Goal: Task Accomplishment & Management: Use online tool/utility

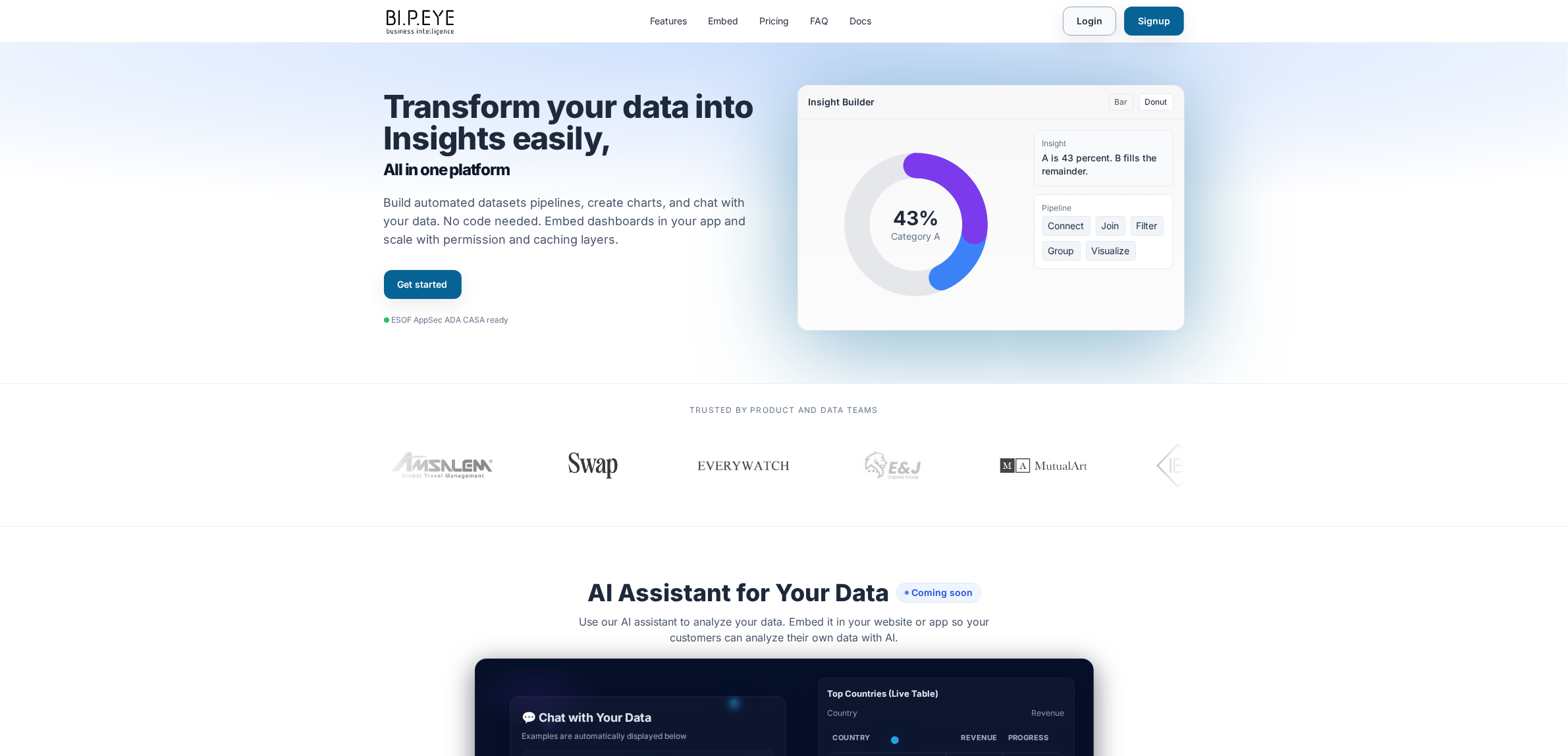
click at [1110, 22] on link "Login" at bounding box center [1089, 21] width 54 height 29
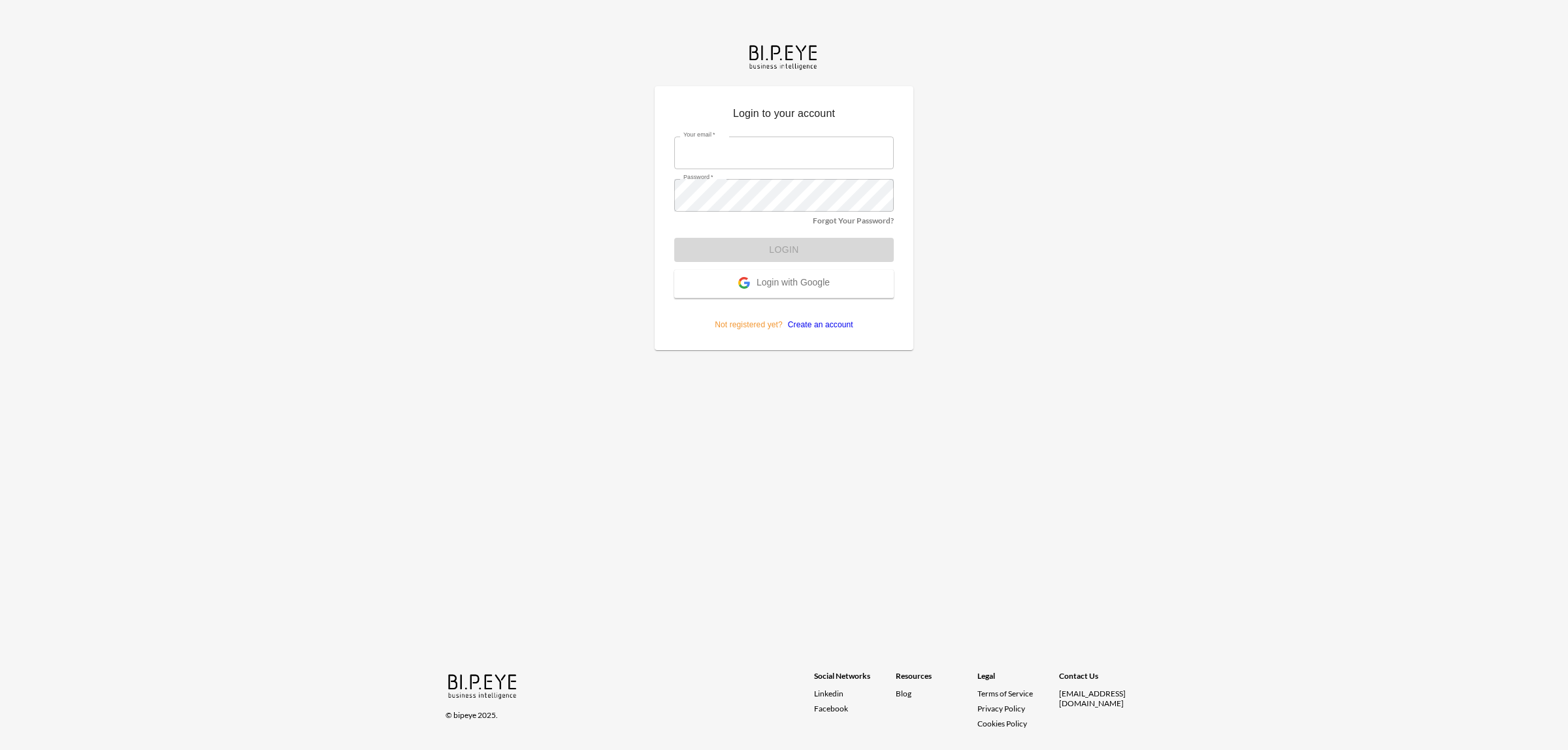
type input "dinak@ibi.co.il"
click at [696, 242] on button "Login" at bounding box center [784, 250] width 220 height 24
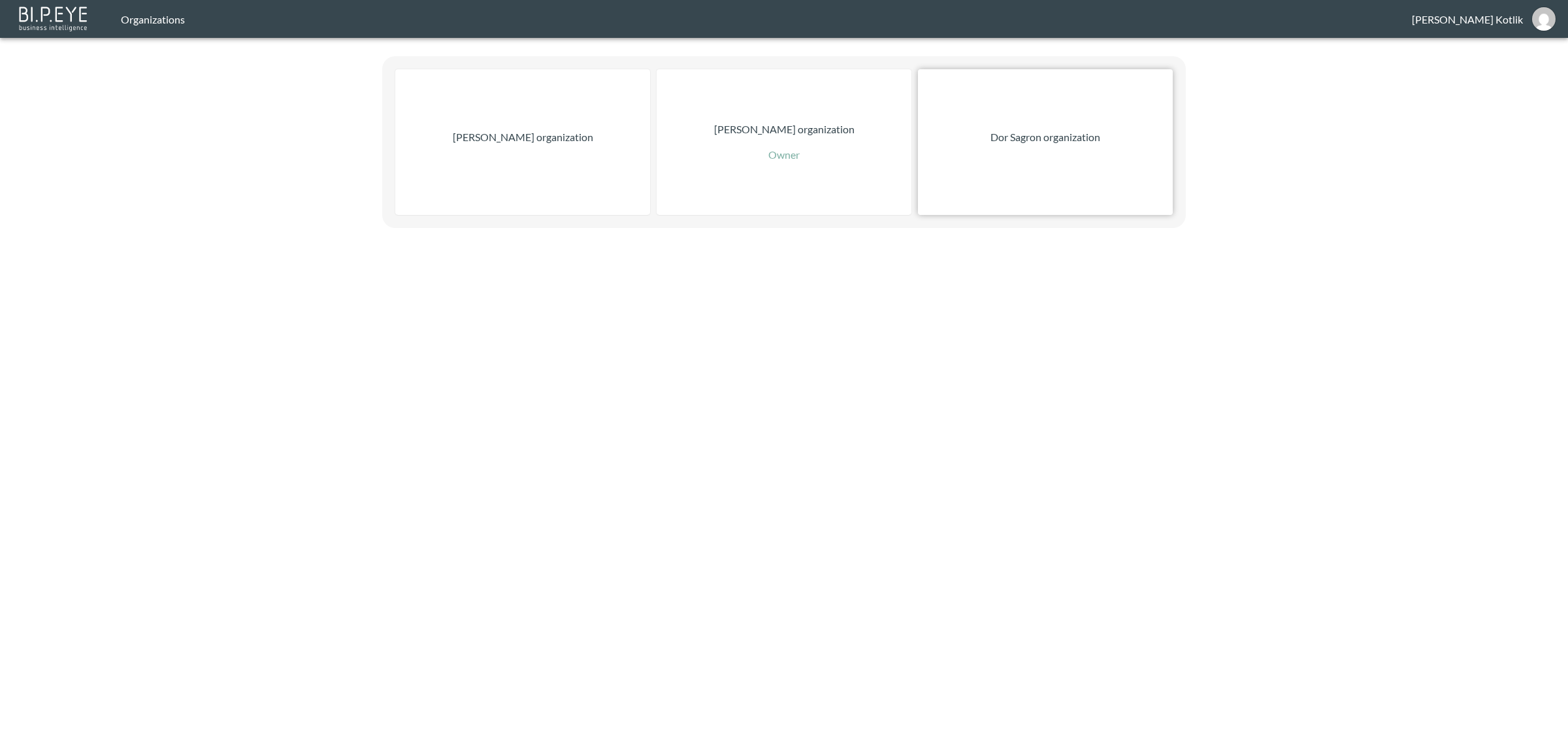
click at [951, 115] on div "Dor Sagron organization" at bounding box center [1046, 142] width 255 height 145
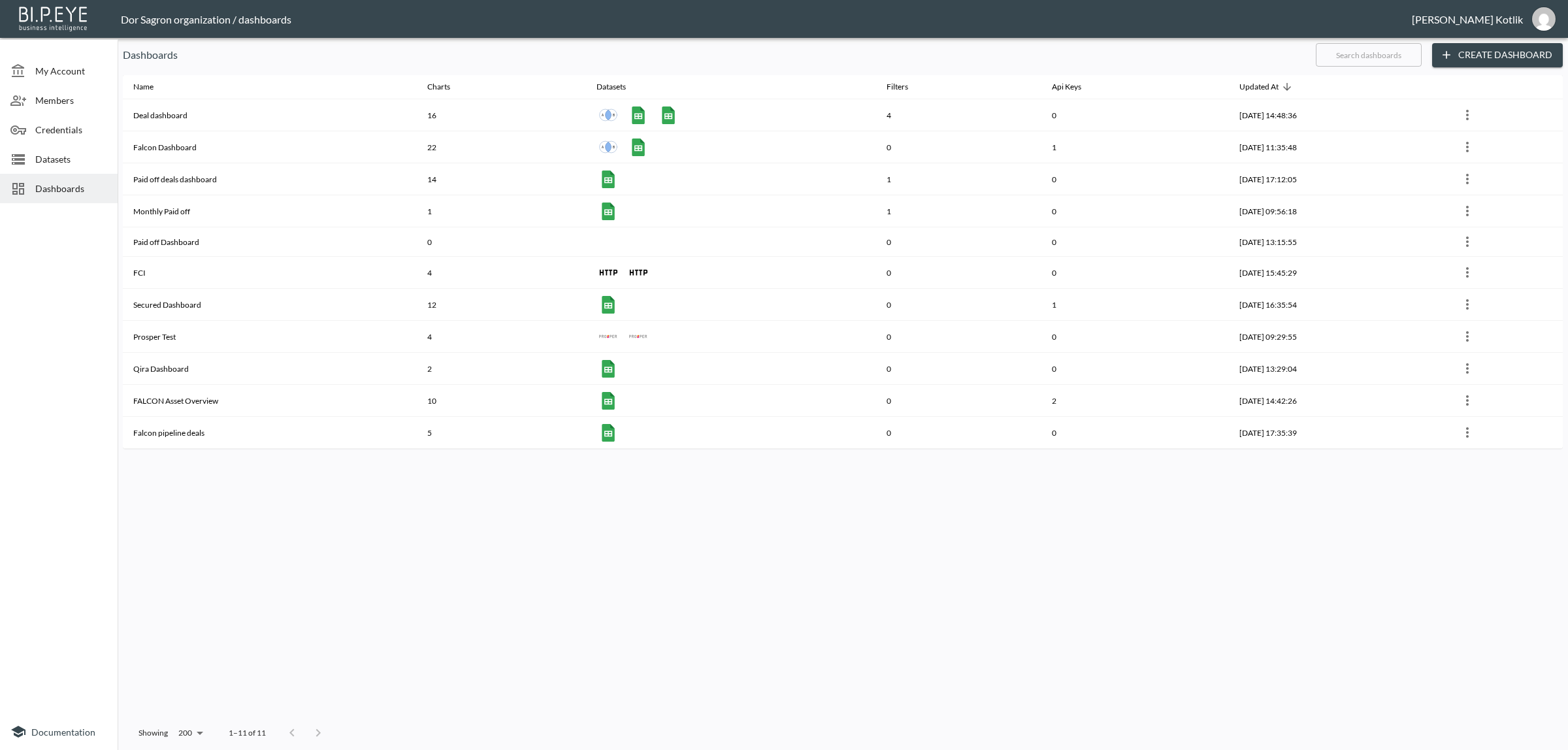
click at [65, 157] on span "Datasets" at bounding box center [71, 158] width 72 height 14
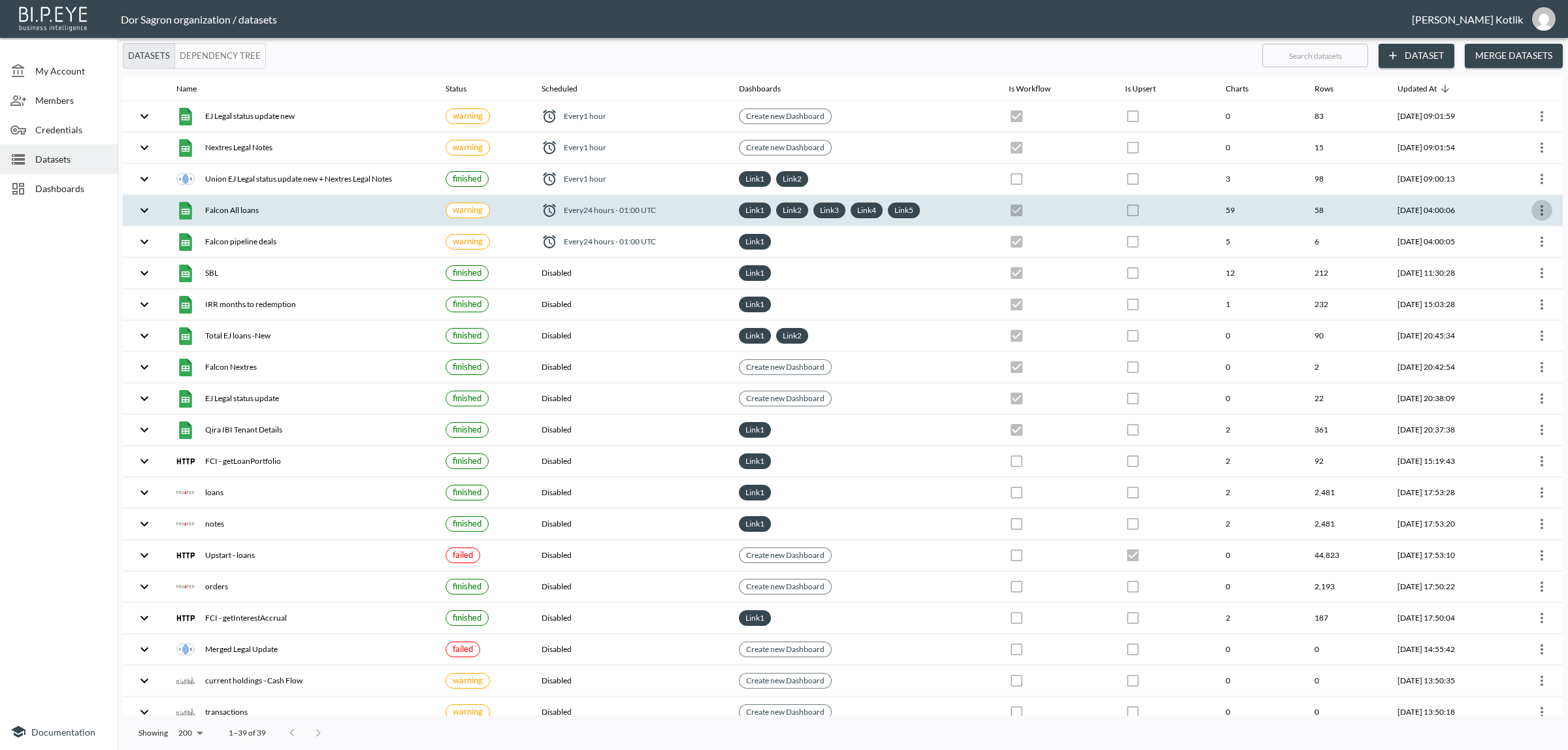
click at [1534, 211] on icon "more" at bounding box center [1541, 210] width 16 height 16
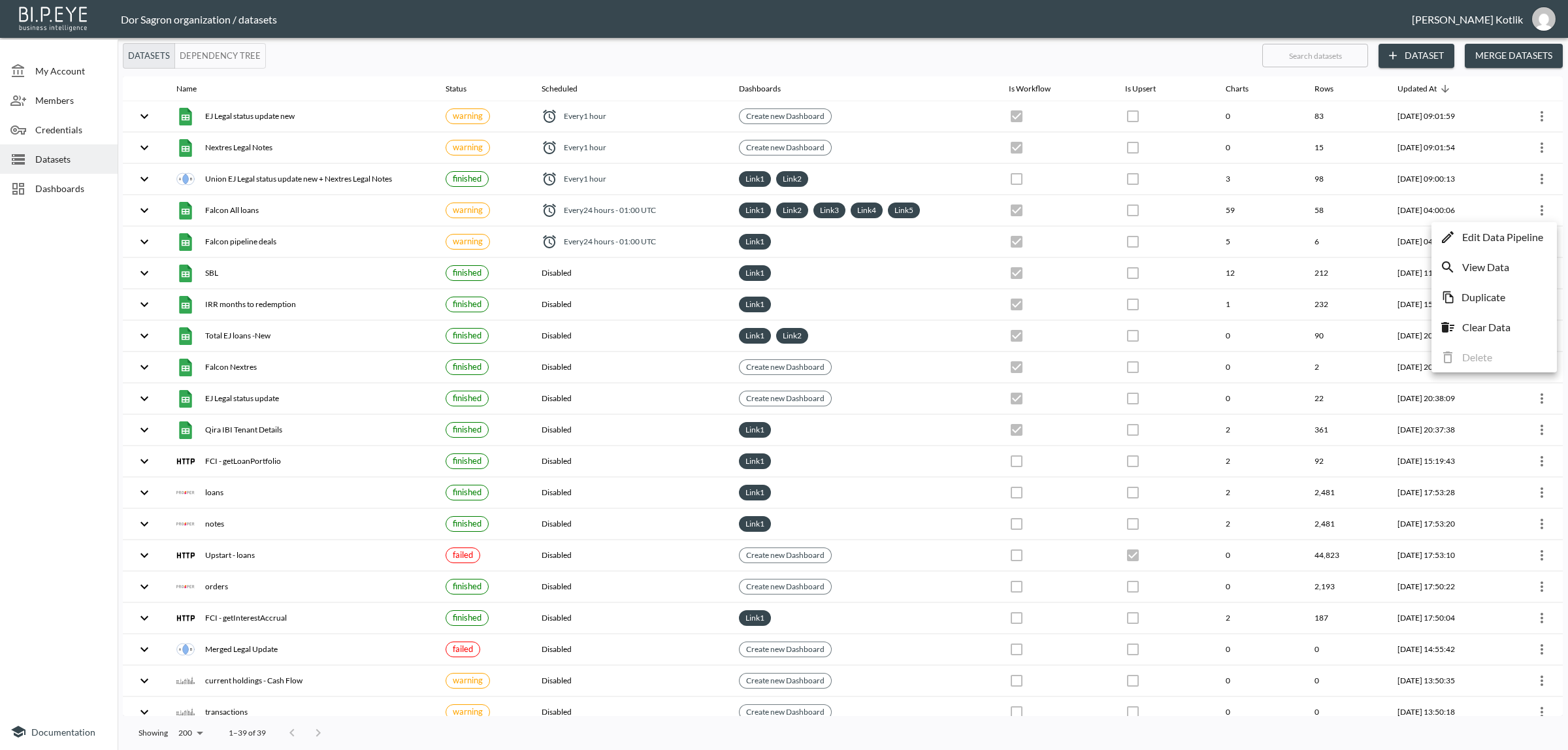
click at [1520, 229] on p "Edit Data Pipeline" at bounding box center [1502, 237] width 81 height 16
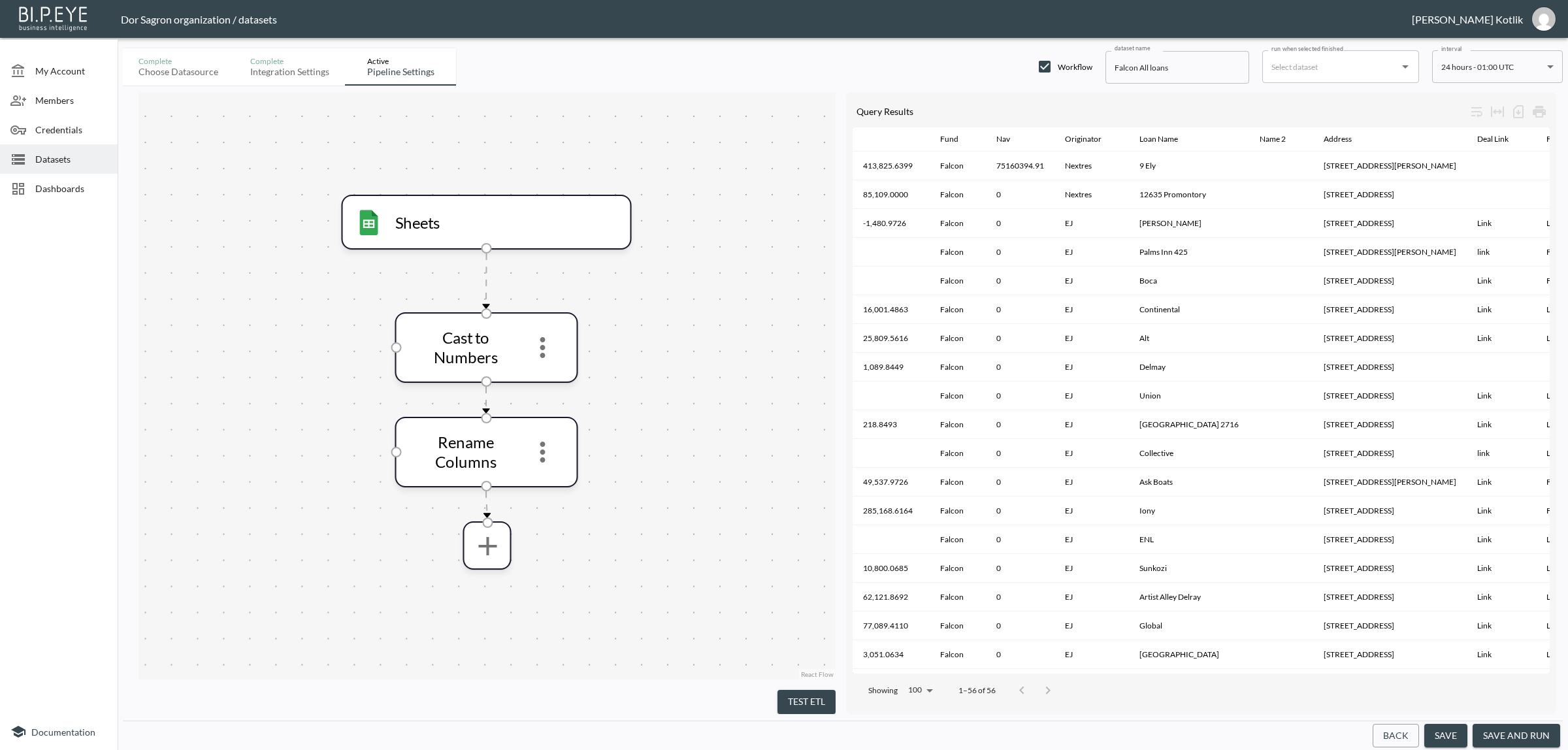
click at [1396, 735] on button "Back" at bounding box center [1396, 736] width 47 height 24
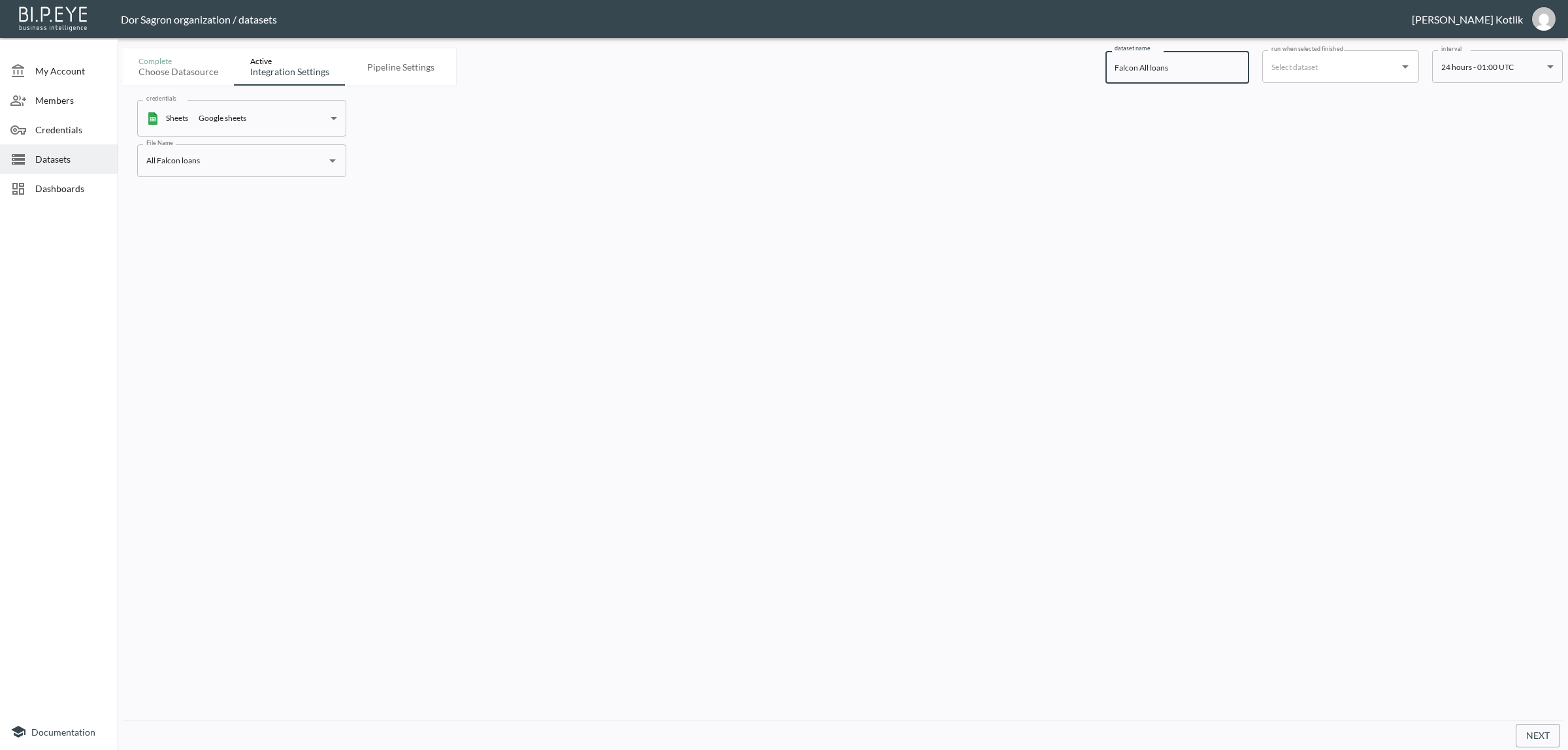
drag, startPoint x: 1179, startPoint y: 71, endPoint x: 1064, endPoint y: 64, distance: 115.2
click at [1064, 64] on div "Complete Choose datasource Active Integration settings Pipeline settings datase…" at bounding box center [843, 64] width 1440 height 43
